Goal: Transaction & Acquisition: Subscribe to service/newsletter

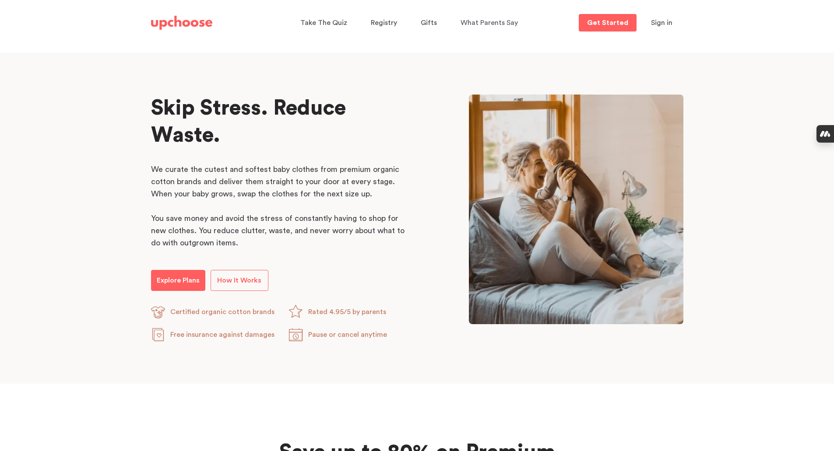
scroll to position [394, 0]
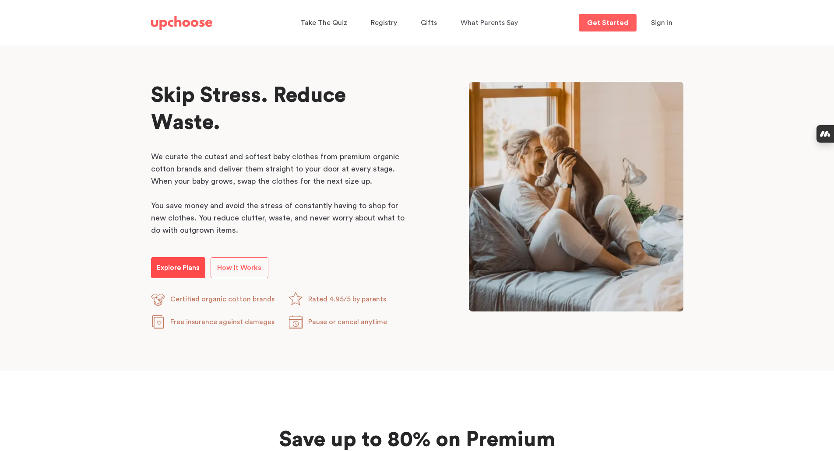
click at [179, 271] on p "Explore Plans" at bounding box center [178, 268] width 43 height 11
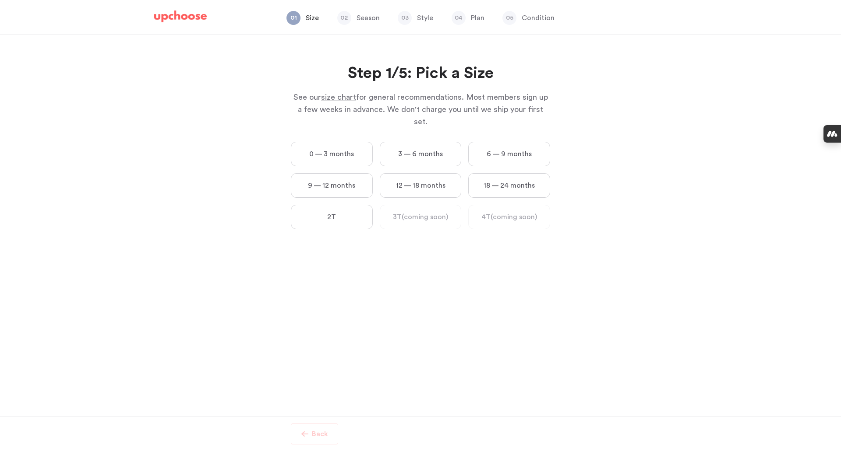
click at [346, 142] on label "0 — 3 months" at bounding box center [332, 154] width 82 height 25
click at [0, 0] on months "0 — 3 months" at bounding box center [0, 0] width 0 height 0
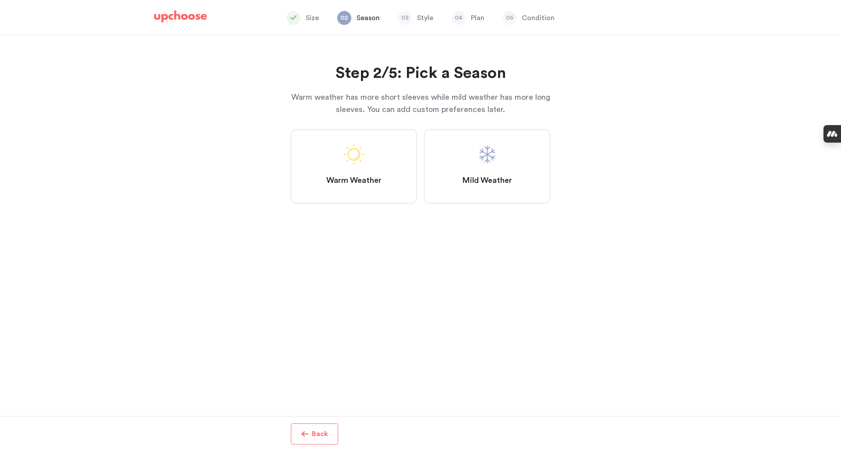
click at [345, 152] on span at bounding box center [353, 154] width 21 height 21
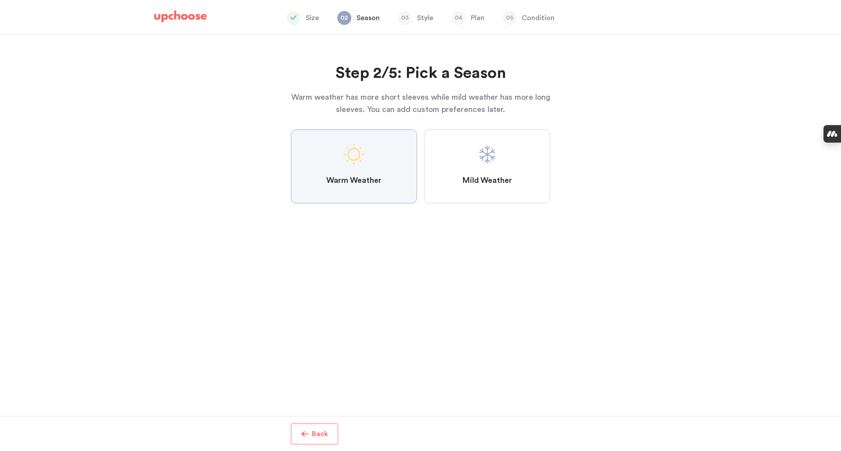
click at [0, 0] on Weather "Warm Weather" at bounding box center [0, 0] width 0 height 0
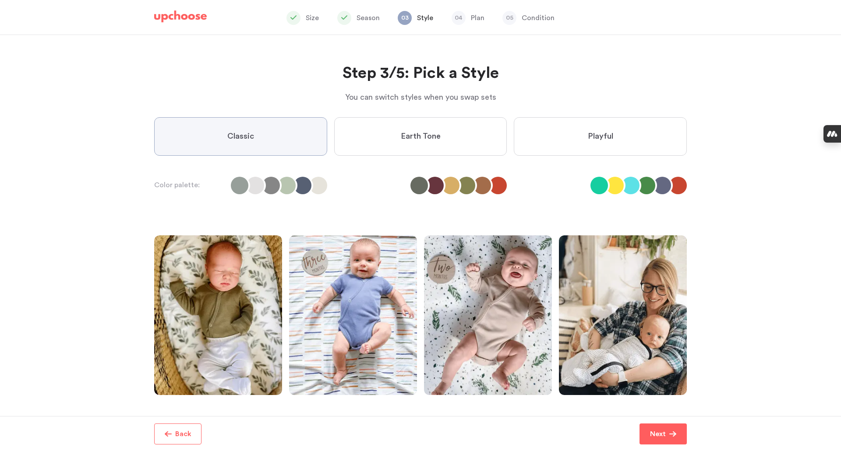
click at [382, 142] on label "Earth Tone" at bounding box center [420, 136] width 173 height 39
click at [0, 0] on Tone "Earth Tone" at bounding box center [0, 0] width 0 height 0
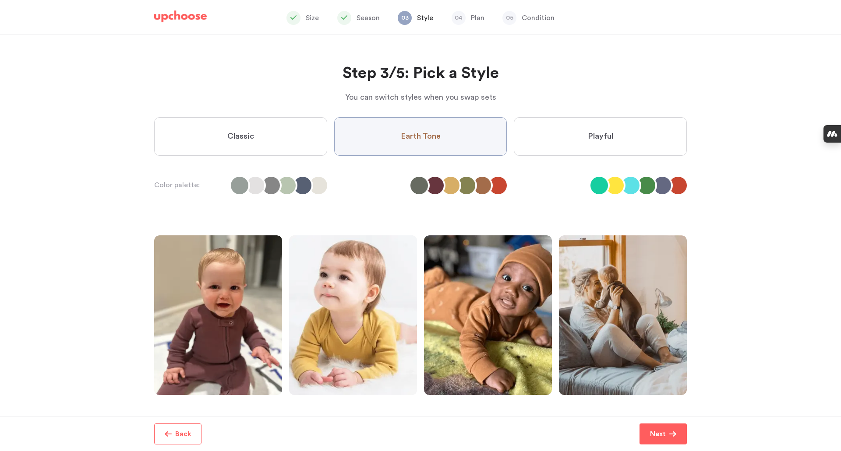
click at [539, 122] on label "Playful" at bounding box center [600, 136] width 173 height 39
click at [0, 0] on input "Playful" at bounding box center [0, 0] width 0 height 0
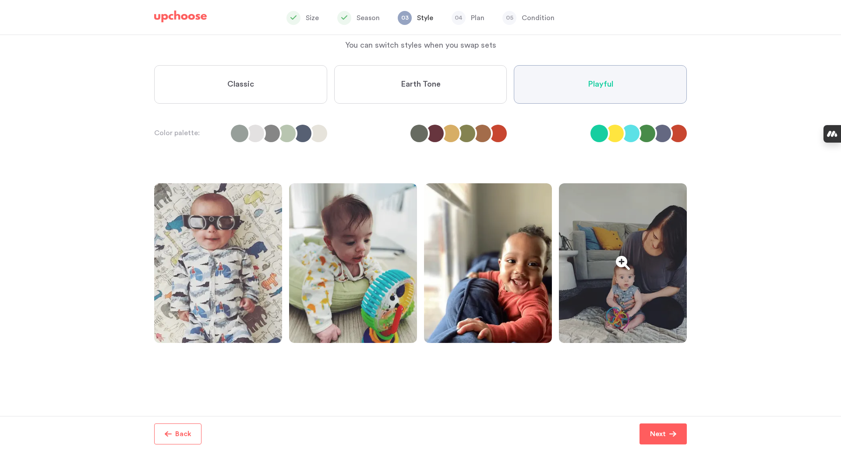
scroll to position [54, 0]
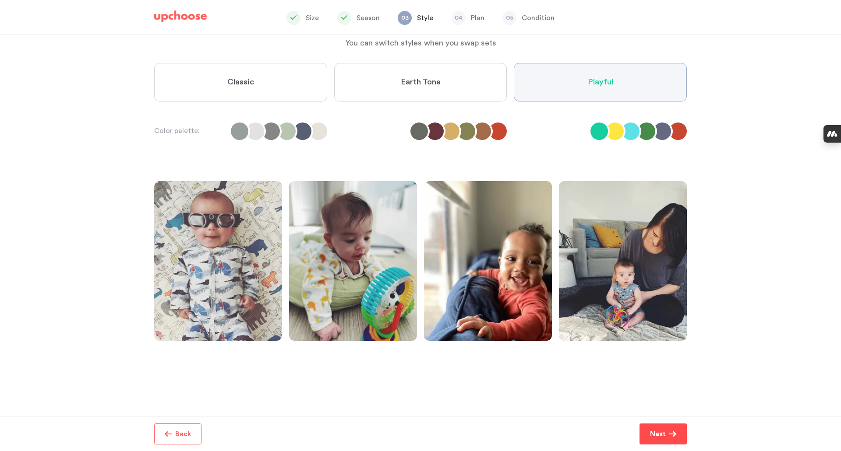
click at [661, 433] on p "Next" at bounding box center [658, 434] width 16 height 11
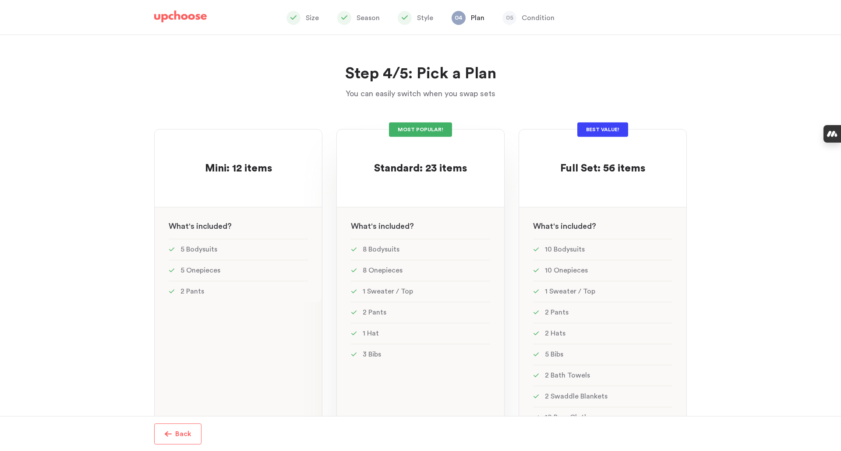
click at [414, 159] on p at bounding box center [420, 155] width 93 height 14
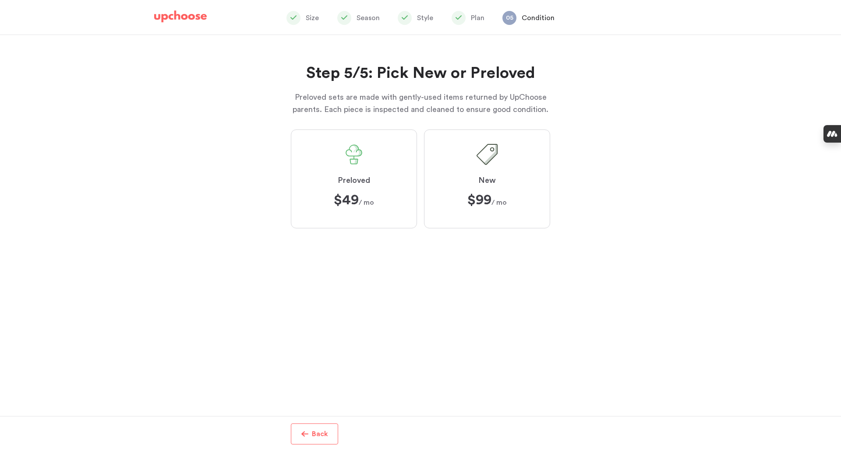
click at [334, 154] on label "Preloved $49 $49 / mo" at bounding box center [354, 179] width 126 height 99
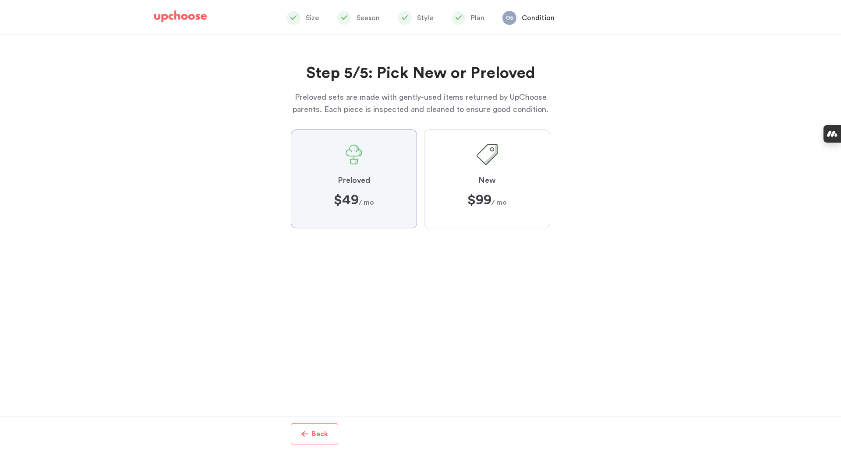
click at [0, 0] on input "Preloved $49 $49 / mo" at bounding box center [0, 0] width 0 height 0
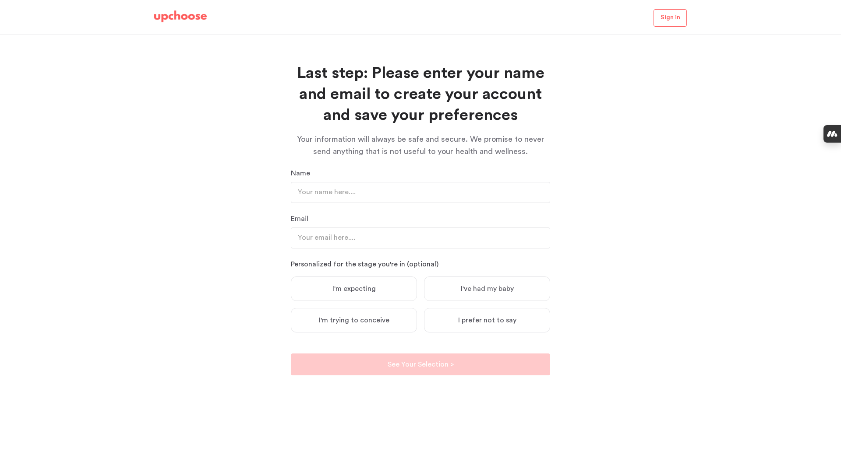
click at [176, 12] on img at bounding box center [180, 17] width 53 height 12
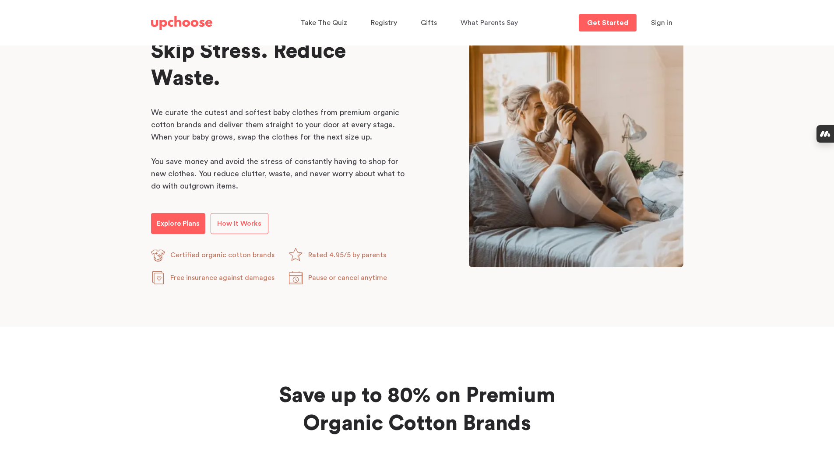
scroll to position [525, 0]
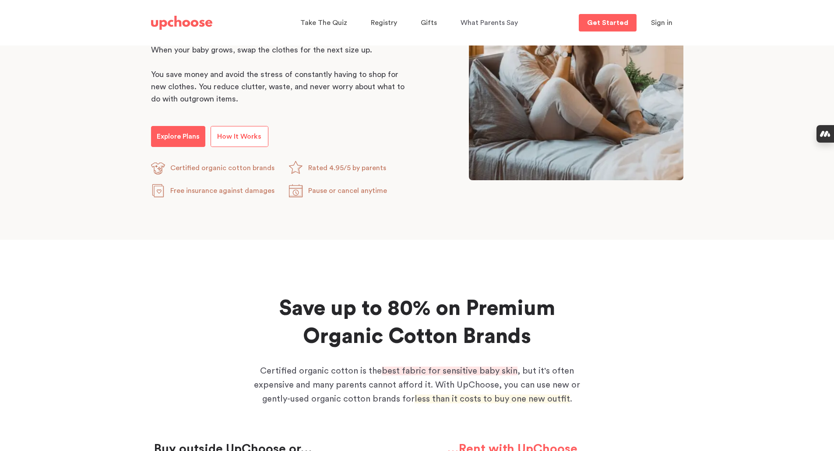
click at [251, 134] on span "How It Works" at bounding box center [239, 136] width 44 height 7
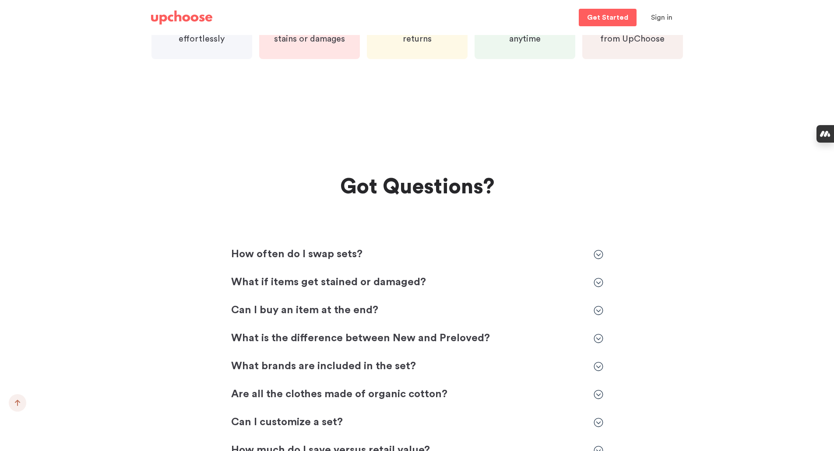
scroll to position [2496, 0]
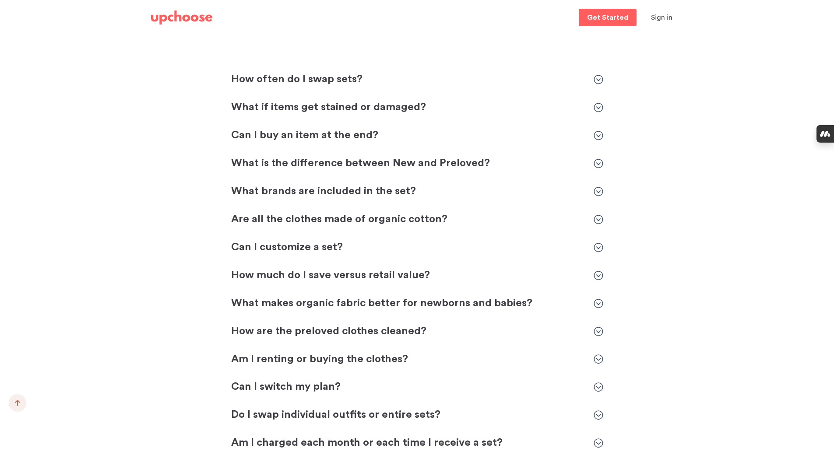
click at [603, 81] on div "Got Questions? Got Questions? How often do I swap sets? How often do I swap set…" at bounding box center [417, 291] width 553 height 597
click at [600, 81] on icon at bounding box center [599, 80] width 10 height 10
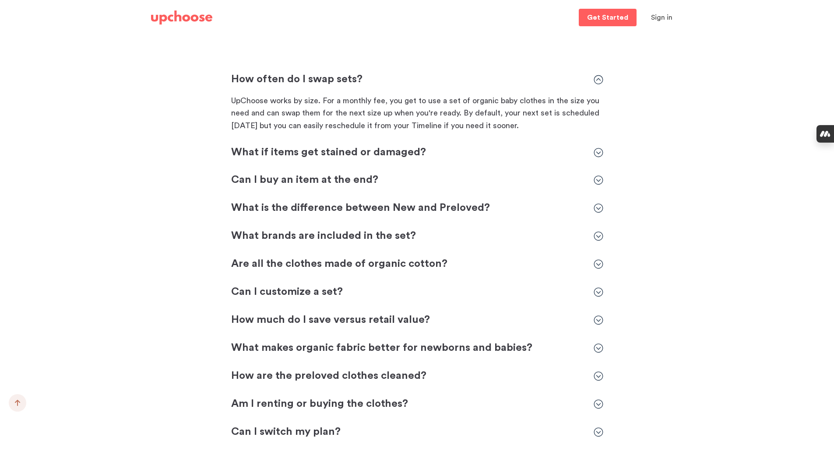
click at [601, 155] on icon at bounding box center [598, 152] width 9 height 9
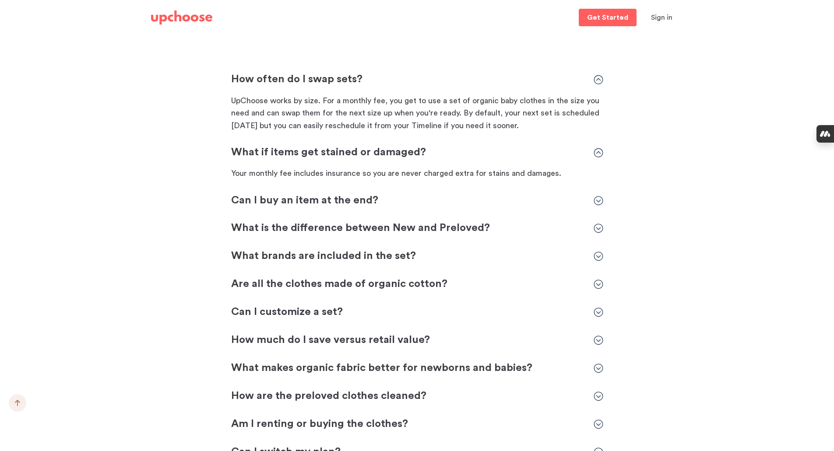
click at [602, 197] on icon at bounding box center [599, 201] width 10 height 10
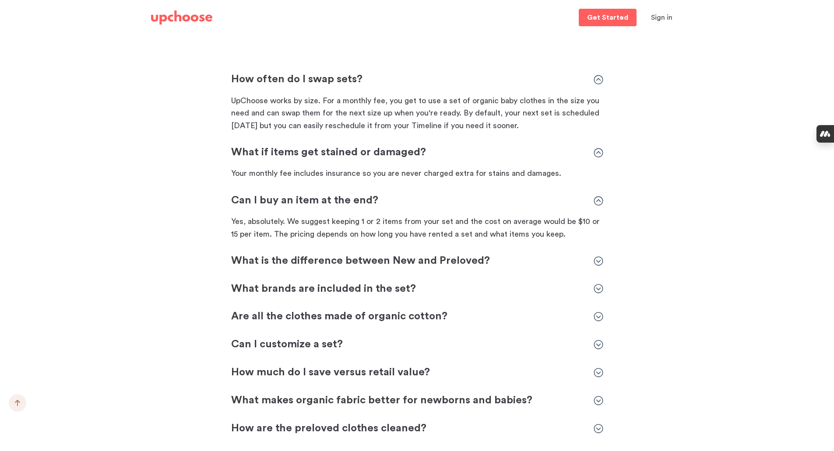
click at [601, 261] on icon at bounding box center [599, 262] width 10 height 10
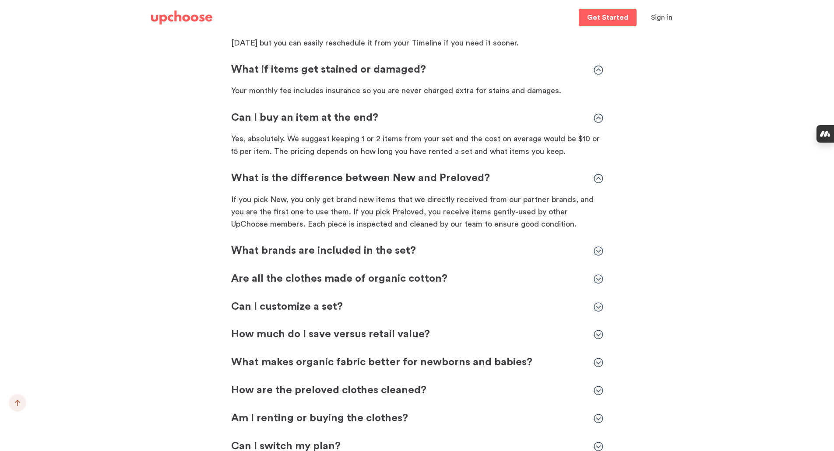
scroll to position [2583, 0]
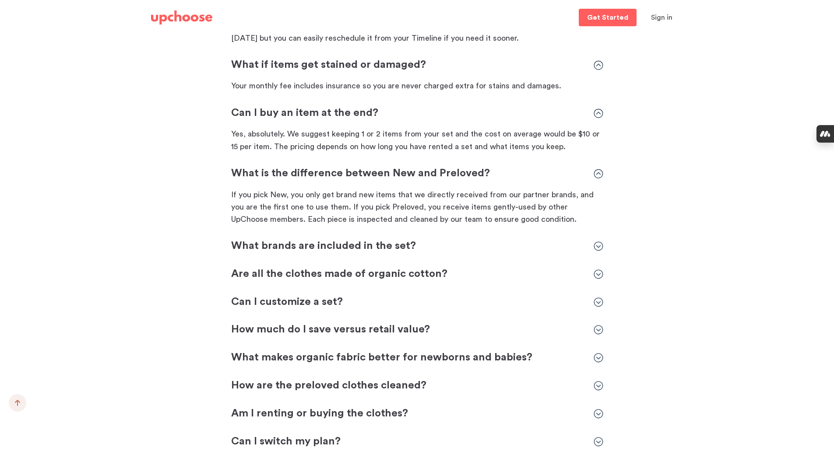
click at [599, 247] on icon at bounding box center [599, 247] width 10 height 10
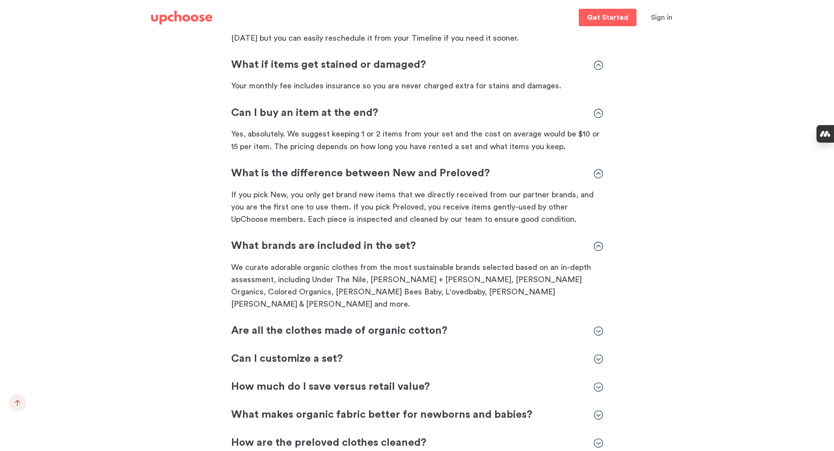
click at [599, 247] on icon at bounding box center [599, 247] width 10 height 10
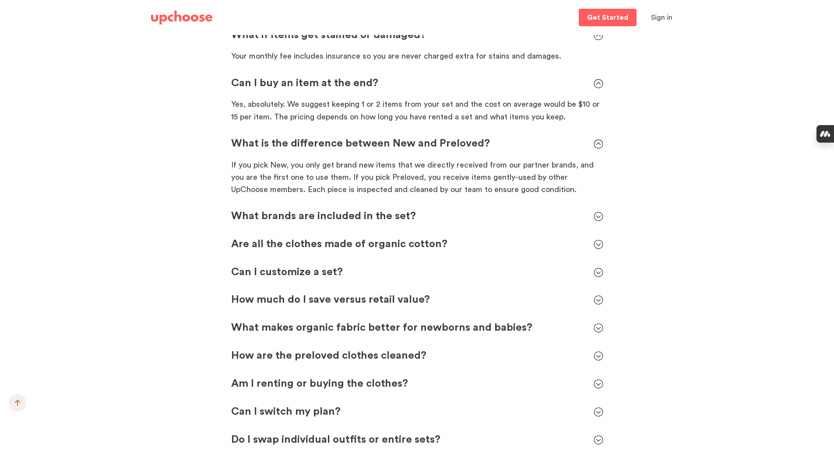
scroll to position [2627, 0]
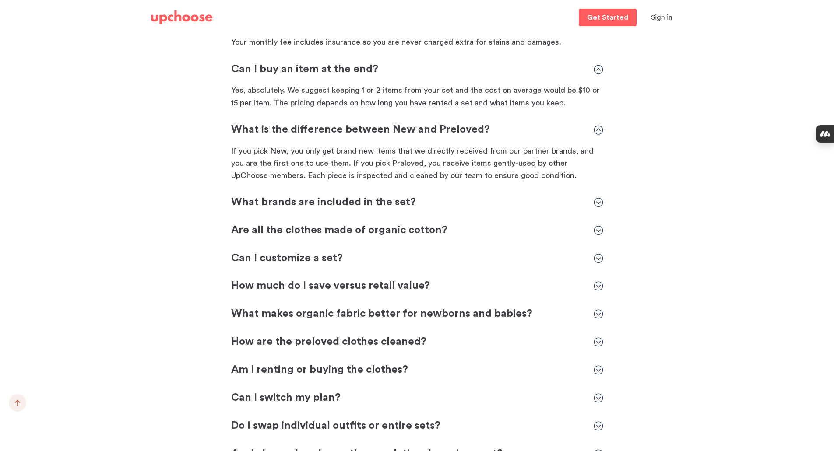
click at [599, 285] on icon at bounding box center [599, 287] width 10 height 10
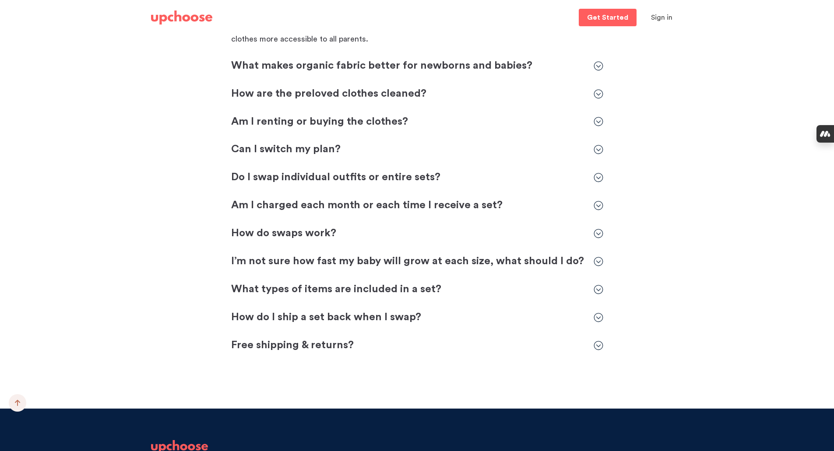
scroll to position [2934, 0]
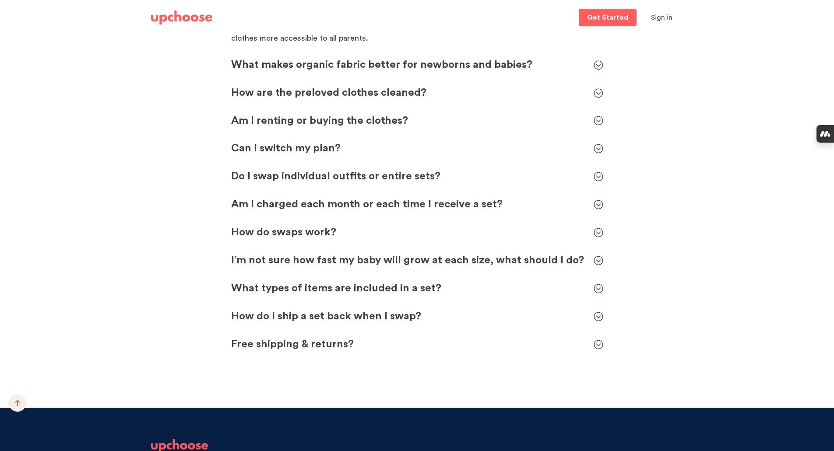
click at [600, 120] on icon at bounding box center [598, 120] width 9 height 9
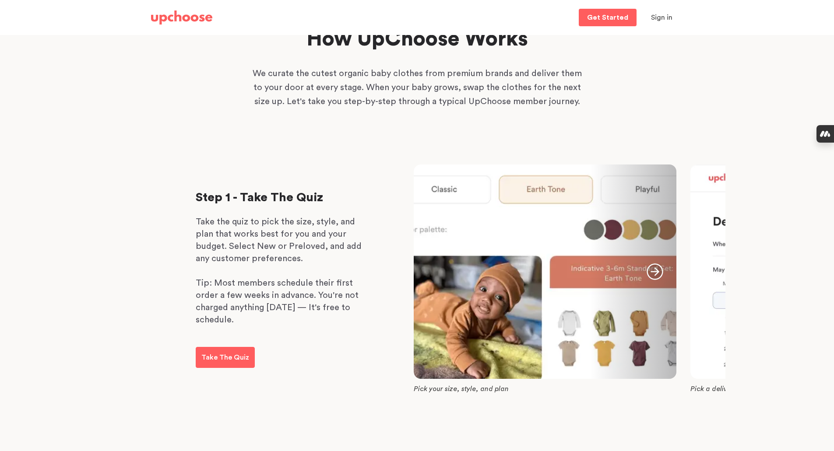
scroll to position [0, 0]
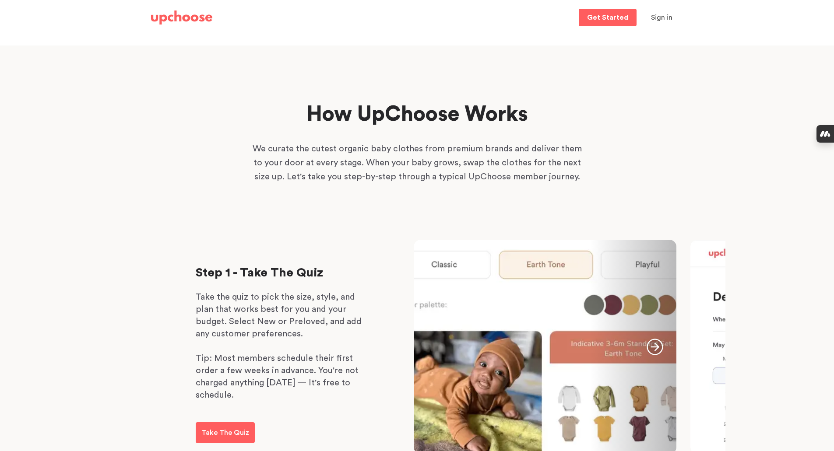
click at [187, 17] on img at bounding box center [181, 18] width 61 height 14
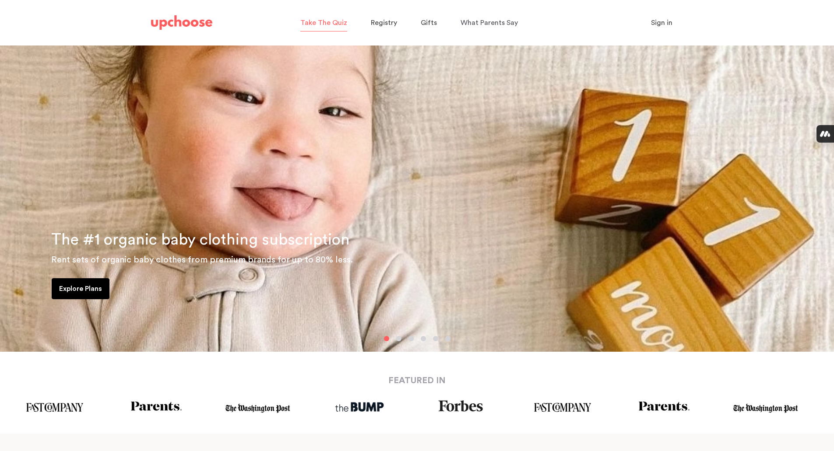
click at [328, 20] on span "Take The Quiz" at bounding box center [323, 22] width 47 height 7
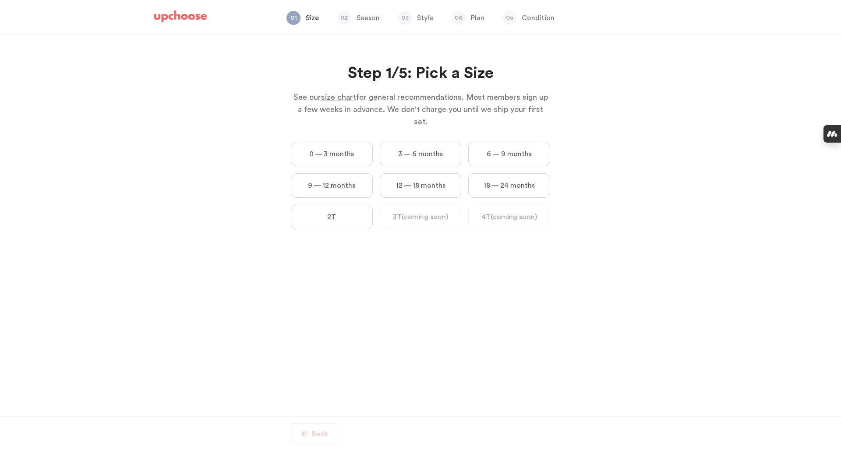
click at [344, 142] on label "0 — 3 months" at bounding box center [332, 154] width 82 height 25
click at [0, 0] on months "0 — 3 months" at bounding box center [0, 0] width 0 height 0
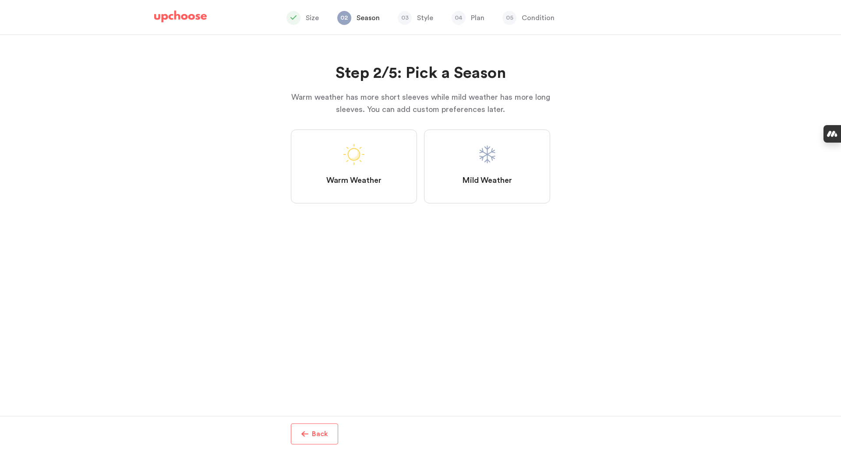
click at [363, 169] on label "Warm Weather" at bounding box center [354, 167] width 126 height 74
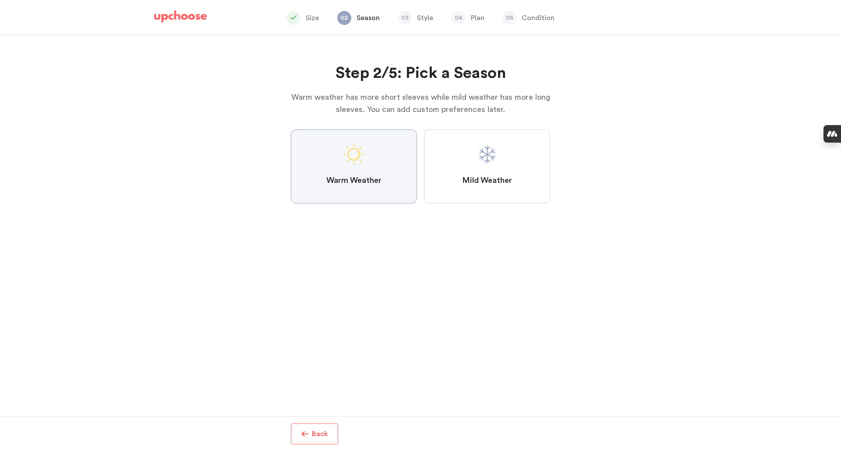
click at [0, 0] on Weather "Warm Weather" at bounding box center [0, 0] width 0 height 0
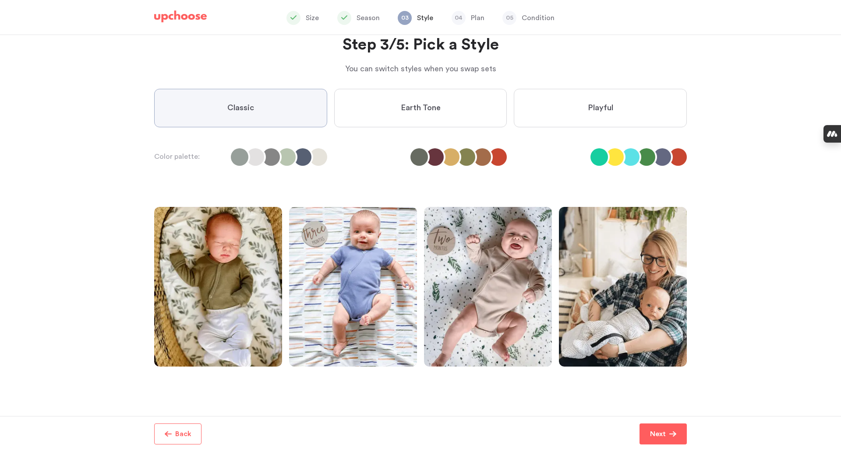
scroll to position [44, 0]
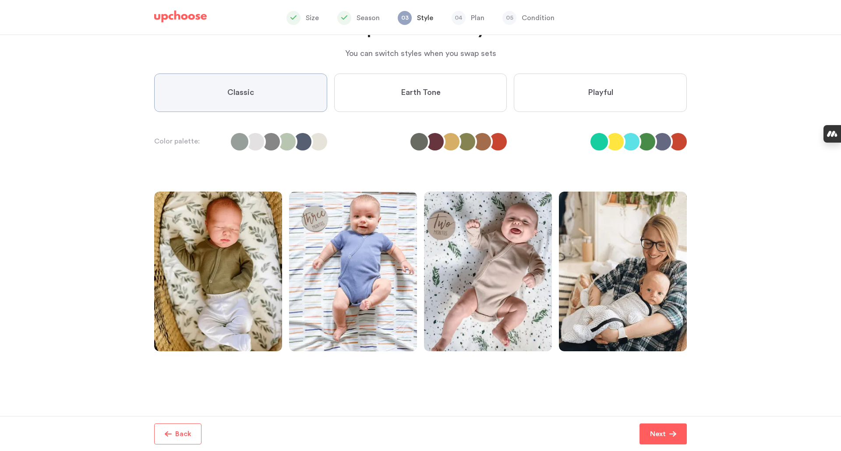
click at [410, 94] on span "Earth Tone" at bounding box center [421, 93] width 40 height 11
click at [0, 0] on Tone "Earth Tone" at bounding box center [0, 0] width 0 height 0
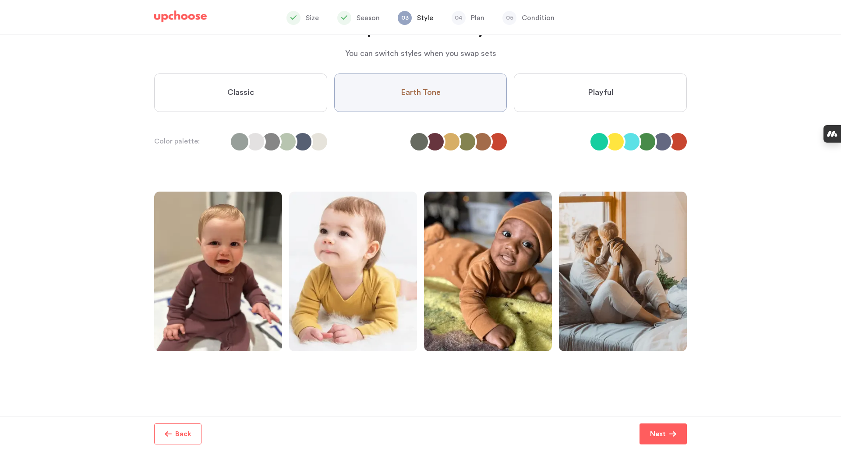
click at [581, 81] on label "Playful" at bounding box center [600, 93] width 173 height 39
click at [0, 0] on input "Playful" at bounding box center [0, 0] width 0 height 0
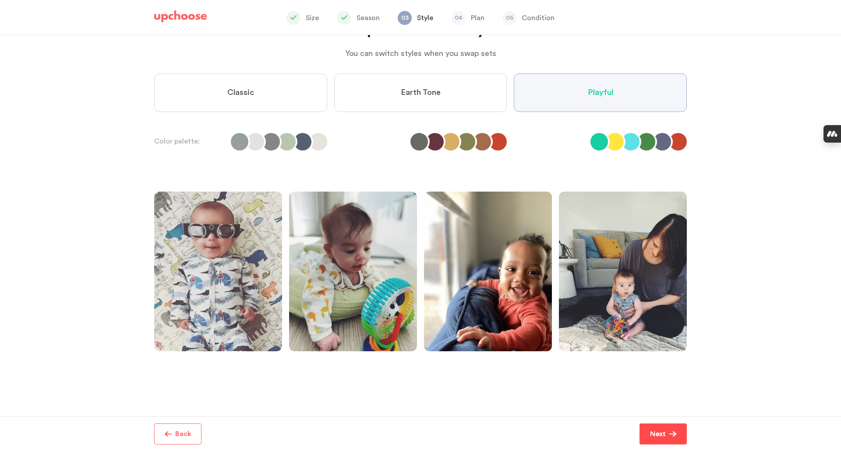
click at [658, 434] on p "Next" at bounding box center [658, 434] width 16 height 11
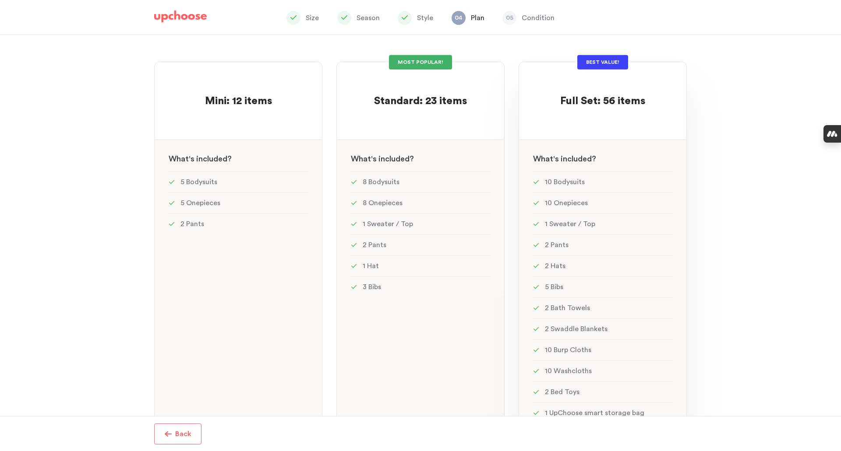
scroll to position [88, 0]
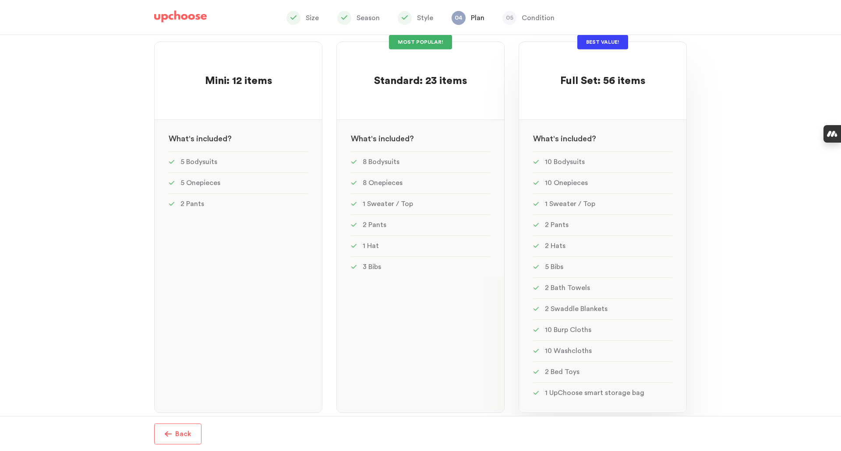
click at [641, 109] on div "BEST VALUE! Full Set: 56 items Full Set: 56 items See w W hat's included ? 10 B…" at bounding box center [602, 228] width 168 height 372
